Goal: Information Seeking & Learning: Understand process/instructions

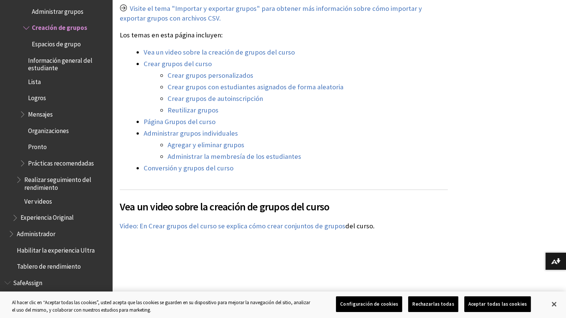
scroll to position [754, 0]
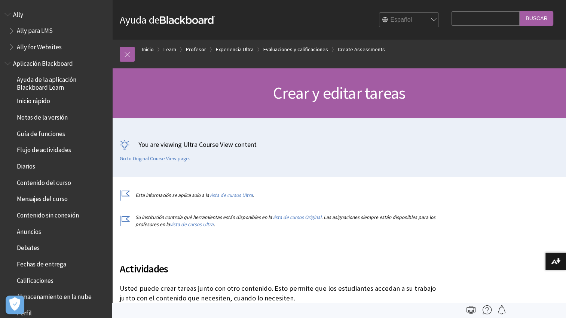
click at [460, 19] on input "Search Query" at bounding box center [486, 18] width 68 height 15
type input "a"
type input "tiempo de asignación de grupos"
click at [520, 11] on input "Buscar" at bounding box center [537, 18] width 34 height 15
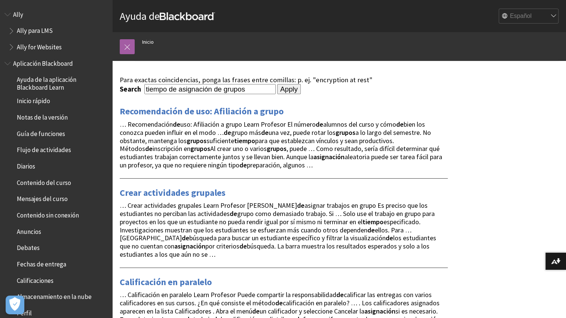
click at [373, 231] on span "… Crear actividades grupales Learn Profesor Antes de asignar trabajos en grupo …" at bounding box center [278, 230] width 317 height 58
click at [261, 219] on span "… Crear actividades grupales Learn Profesor Antes de asignar trabajos en grupo …" at bounding box center [278, 230] width 317 height 58
click at [197, 193] on link "Crear actividades grupales" at bounding box center [173, 193] width 106 height 12
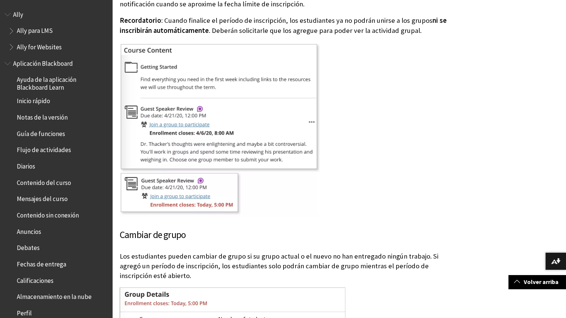
scroll to position [7053, 0]
